Goal: Information Seeking & Learning: Compare options

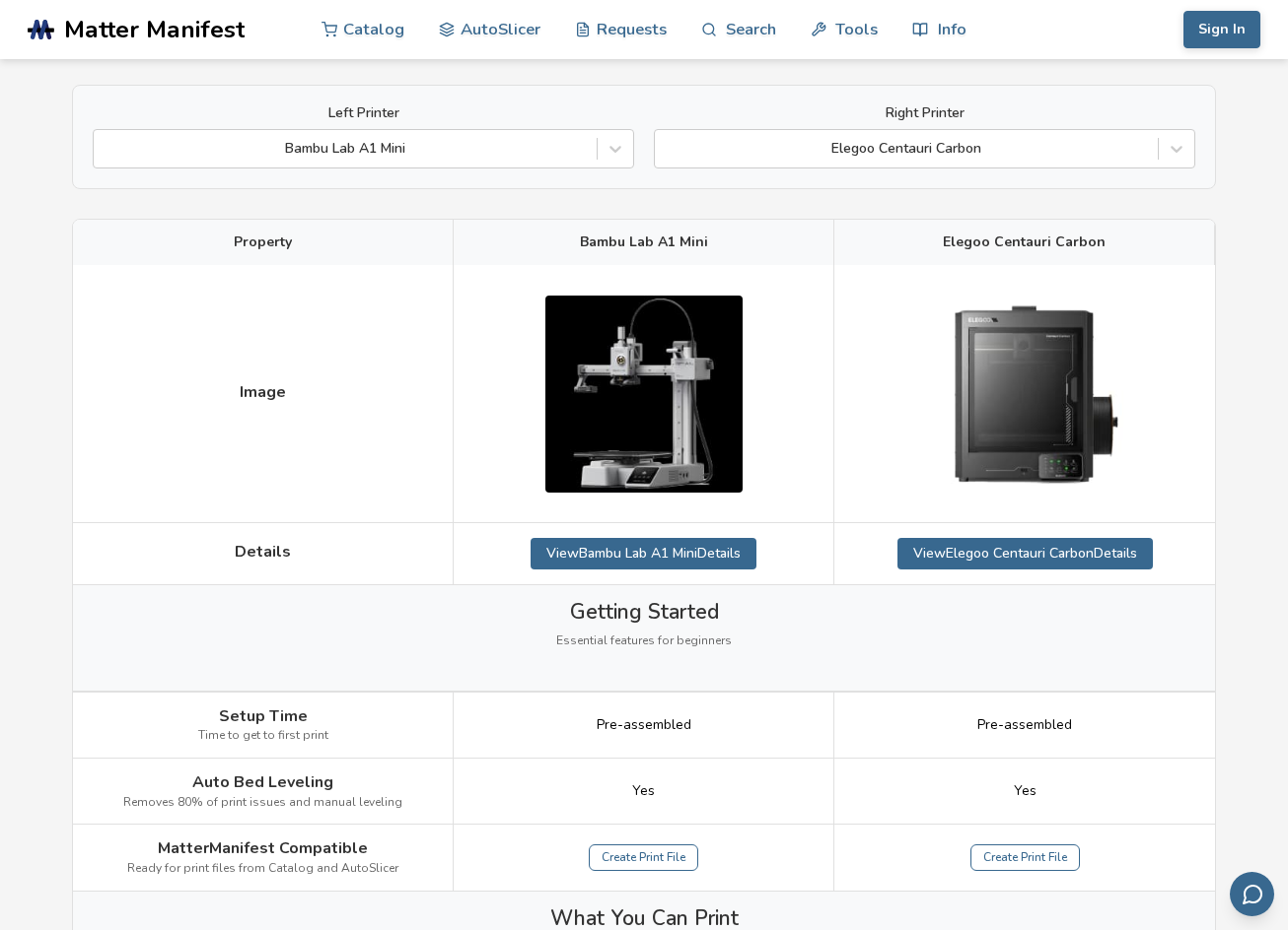
scroll to position [144, 0]
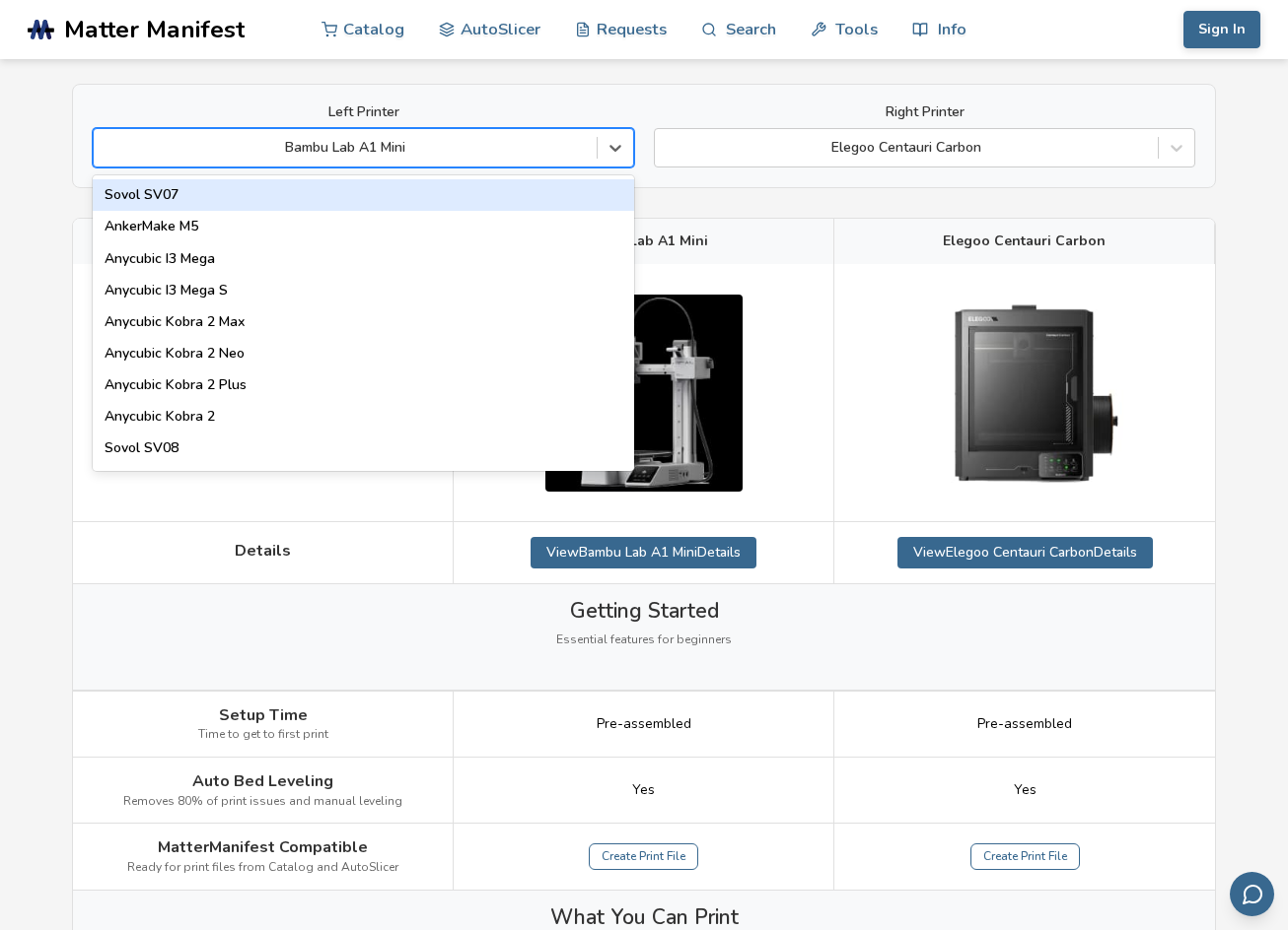
click at [483, 141] on div at bounding box center [345, 148] width 483 height 20
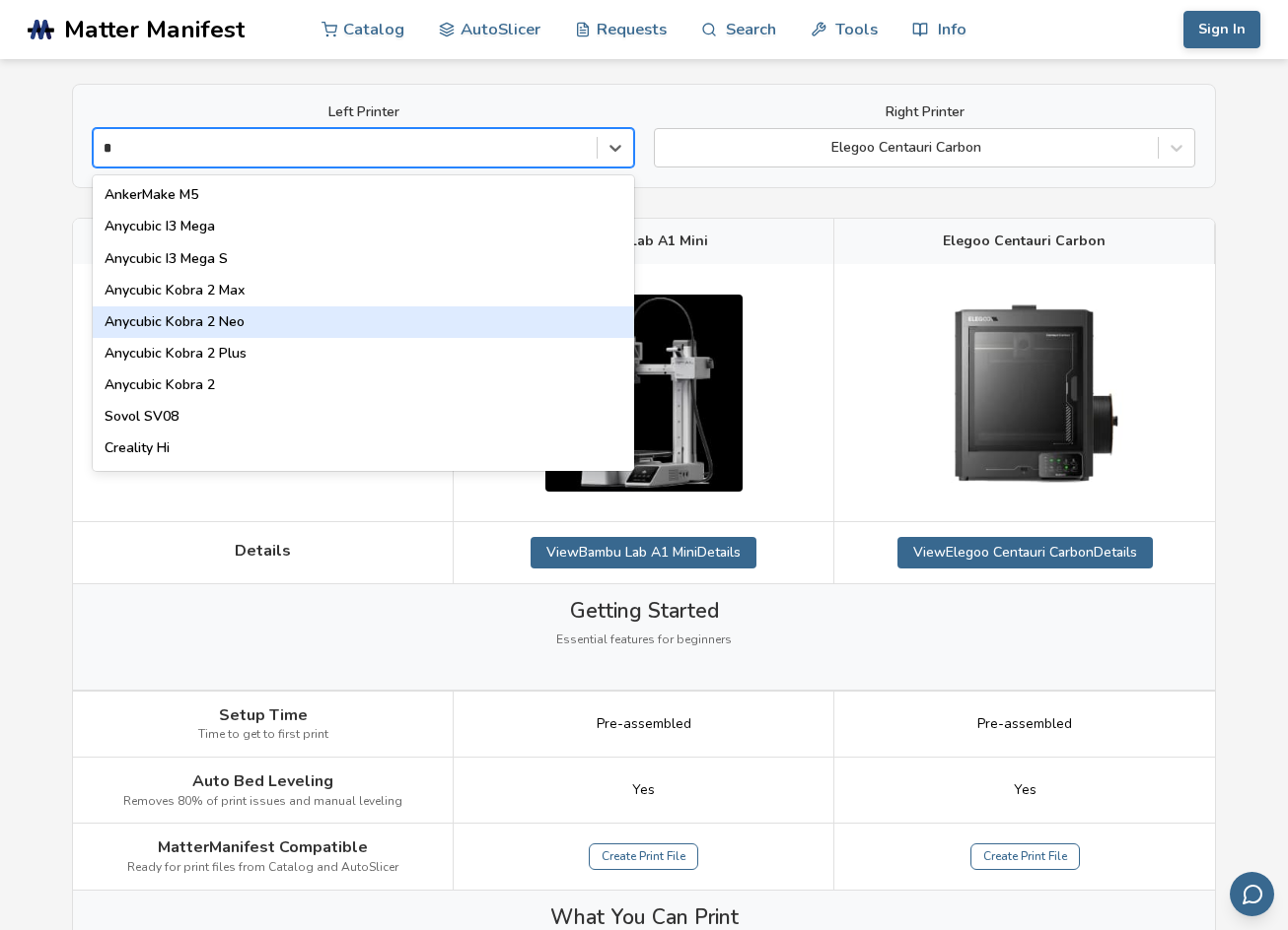
type input "**"
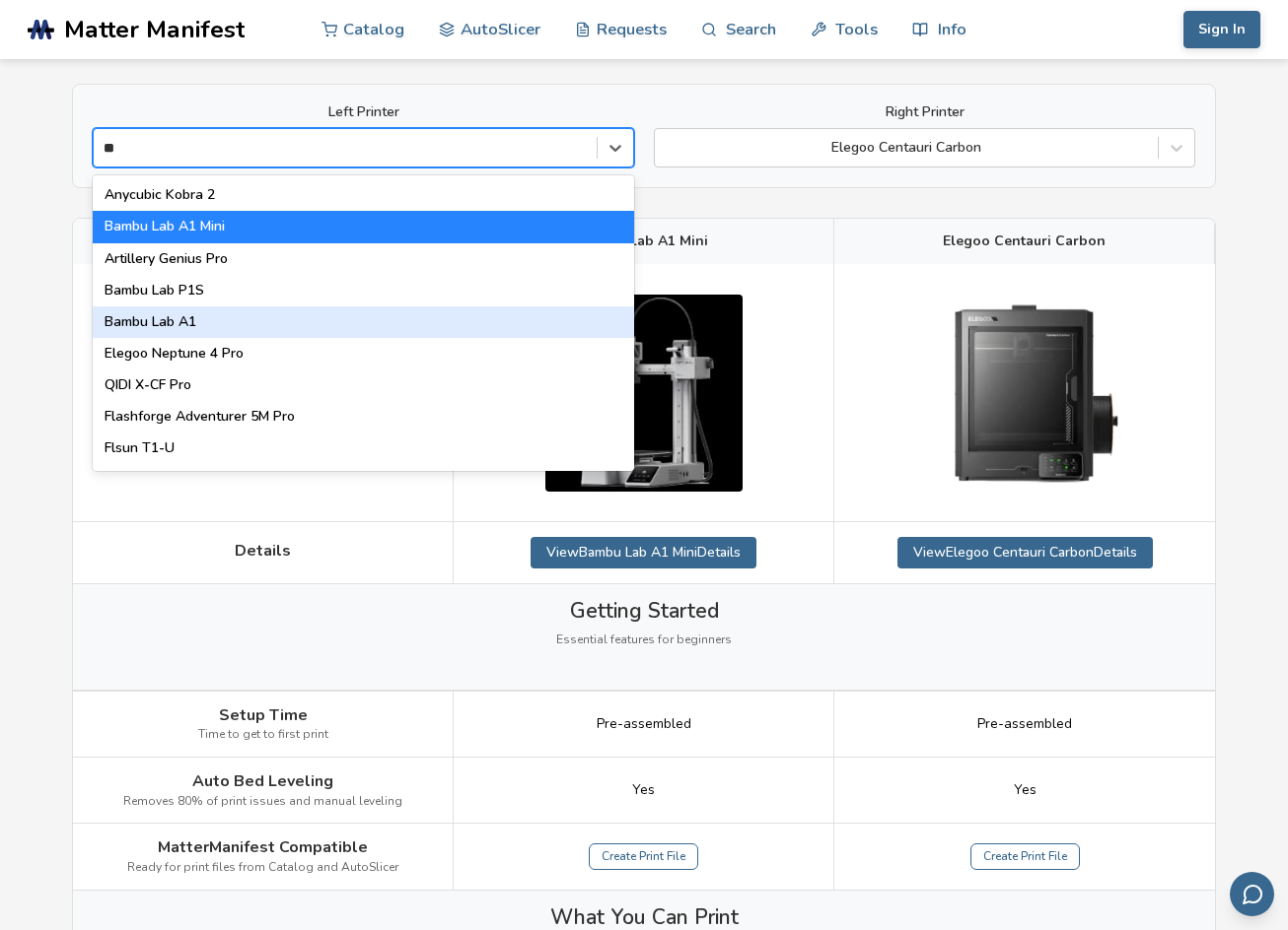
click at [285, 306] on div "Bambu Lab A1" at bounding box center [363, 322] width 541 height 32
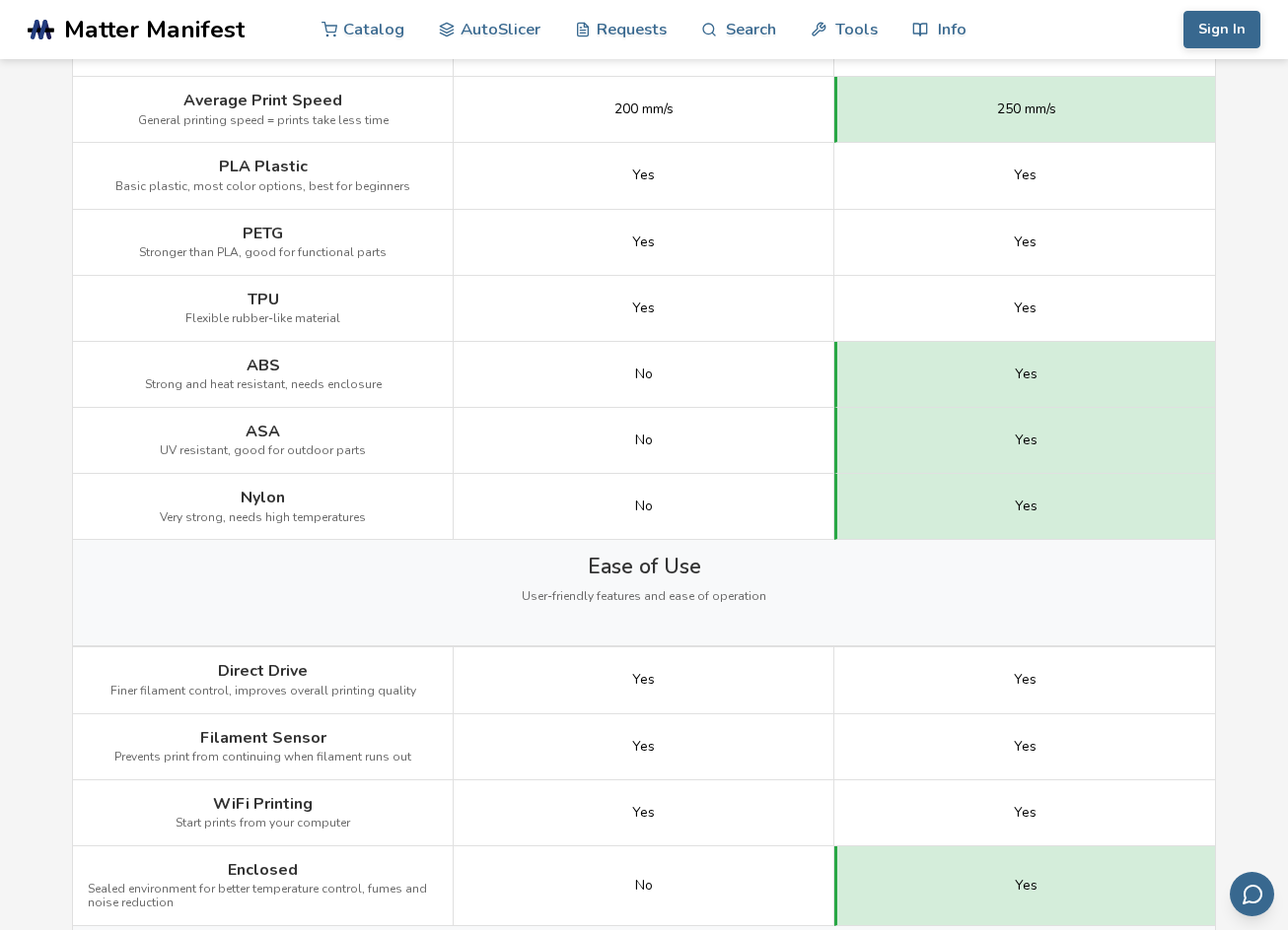
scroll to position [1180, 0]
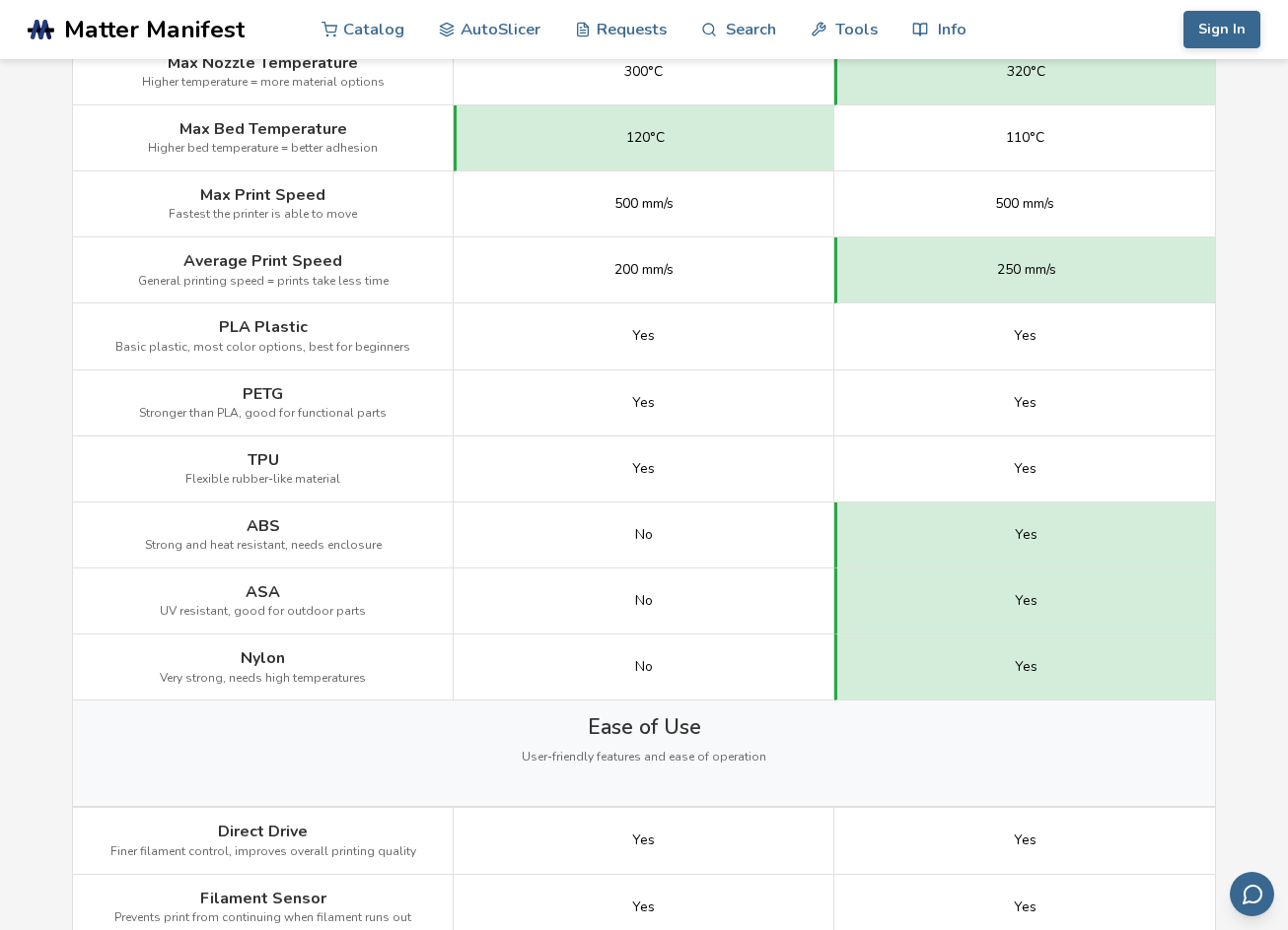
click at [521, 400] on div "Yes" at bounding box center [643, 403] width 380 height 66
click at [288, 420] on span "Stronger than PLA, good for functional parts" at bounding box center [263, 414] width 248 height 14
click at [275, 461] on span "TPU" at bounding box center [264, 460] width 32 height 18
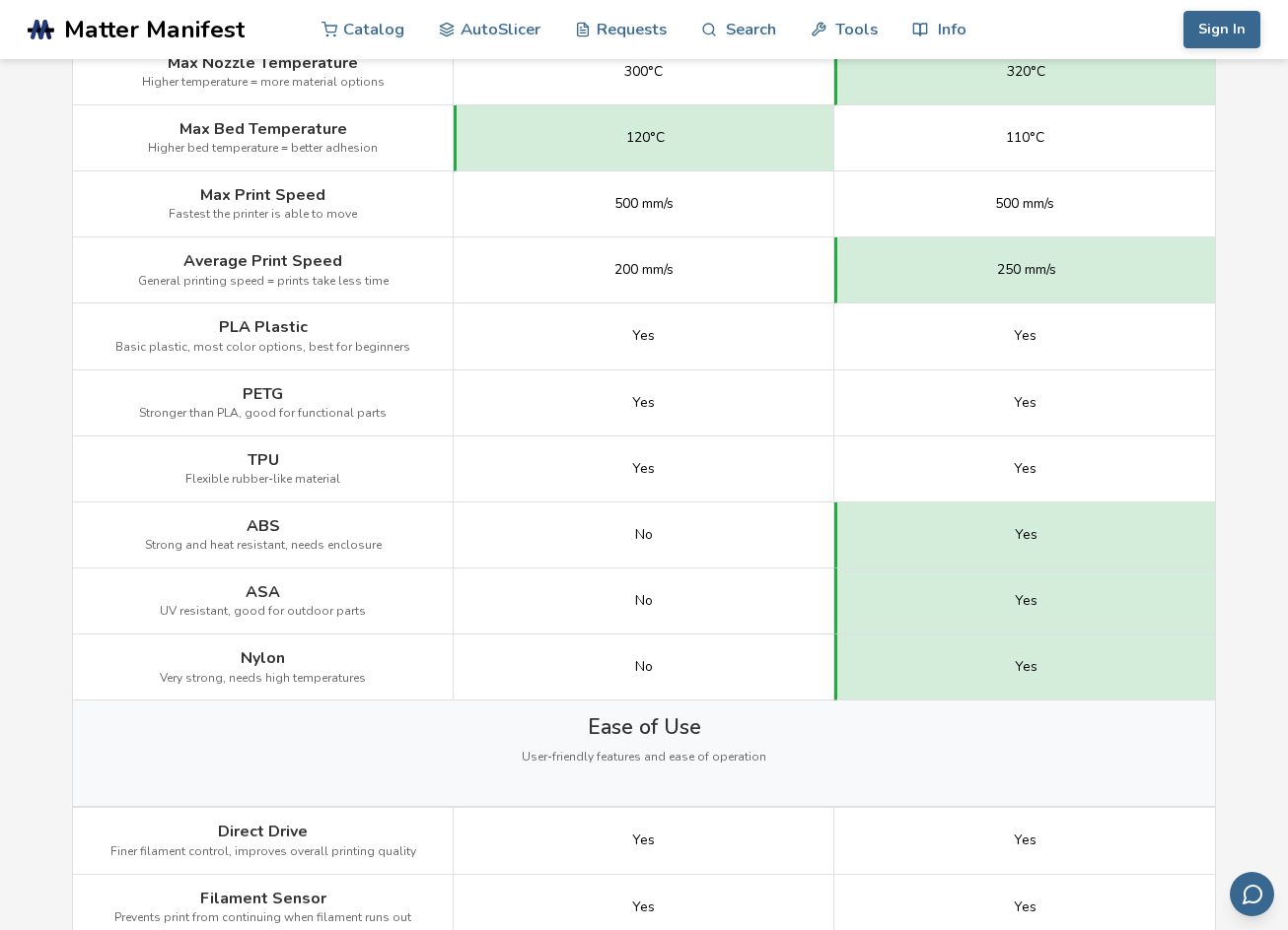
click at [275, 461] on span "TPU" at bounding box center [264, 460] width 32 height 18
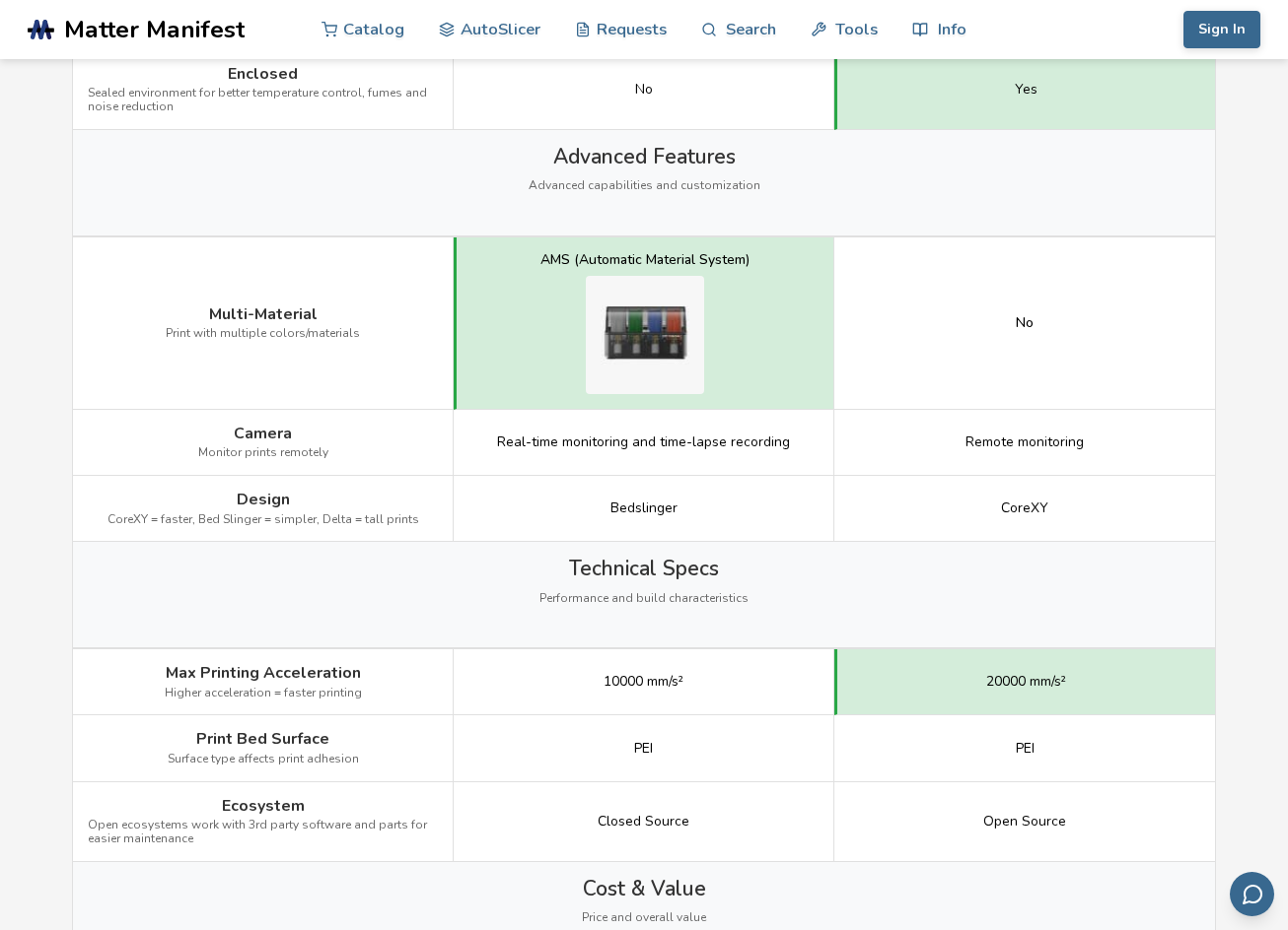
scroll to position [2137, 0]
